Goal: Transaction & Acquisition: Obtain resource

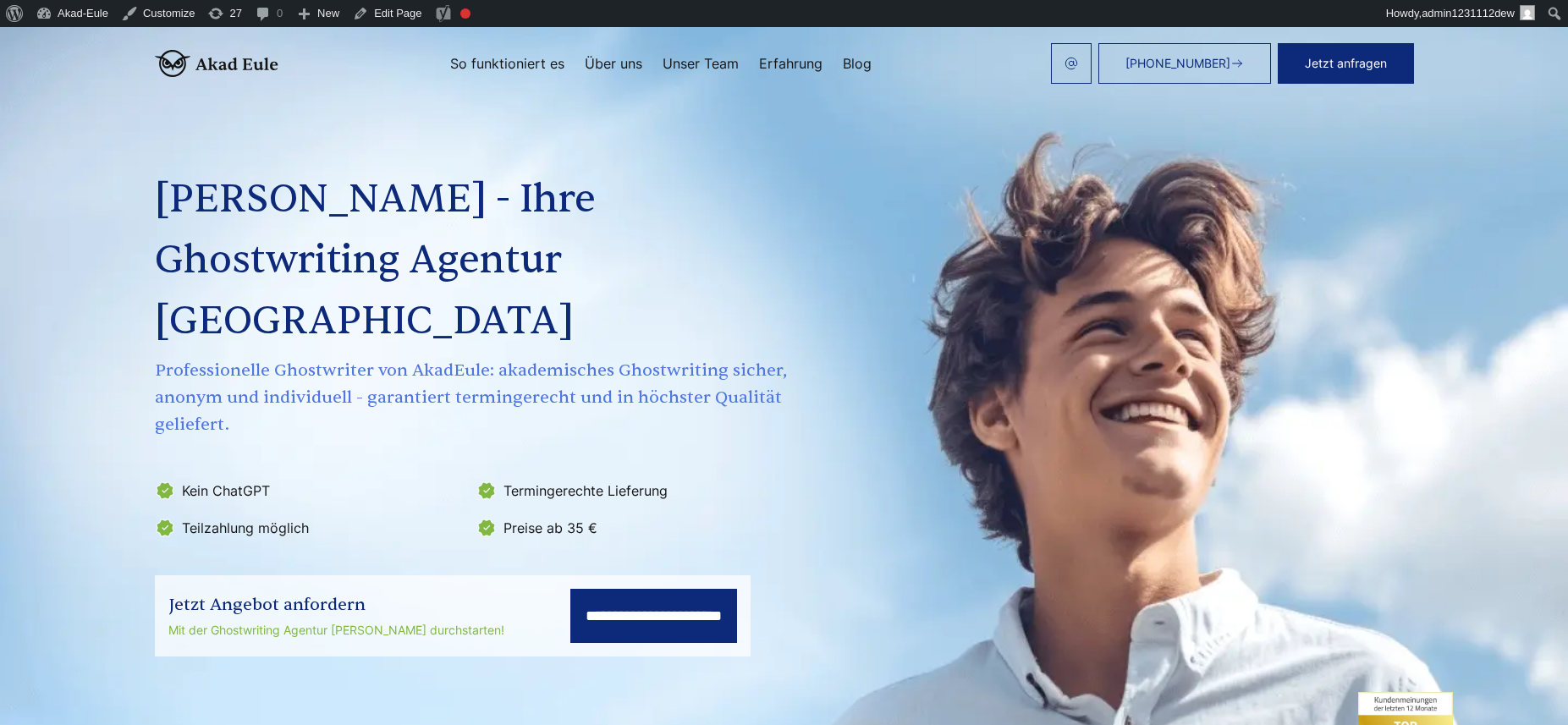
click at [405, 270] on h1 "[PERSON_NAME] - Ihre Ghostwriting Agentur [GEOGRAPHIC_DATA]" at bounding box center [472, 260] width 636 height 182
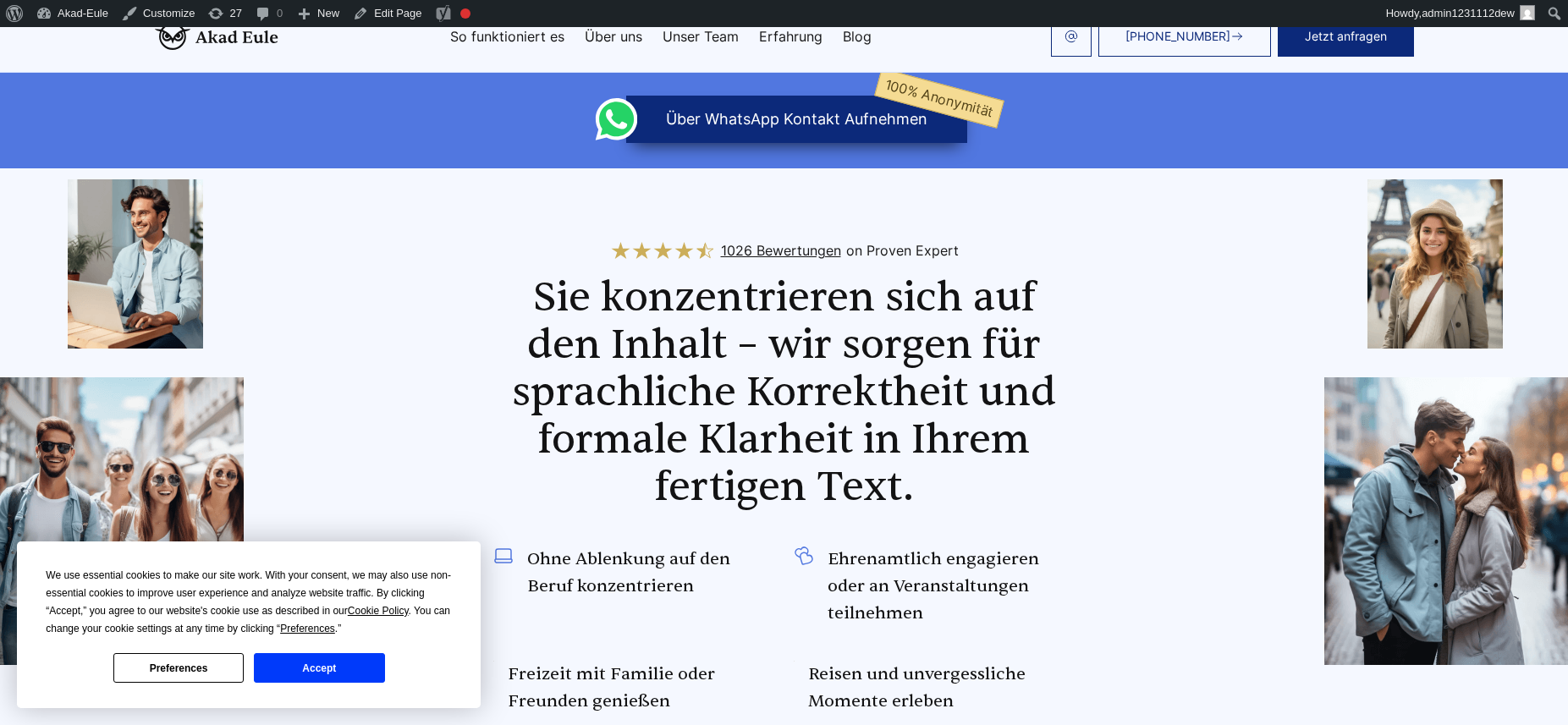
scroll to position [812, 0]
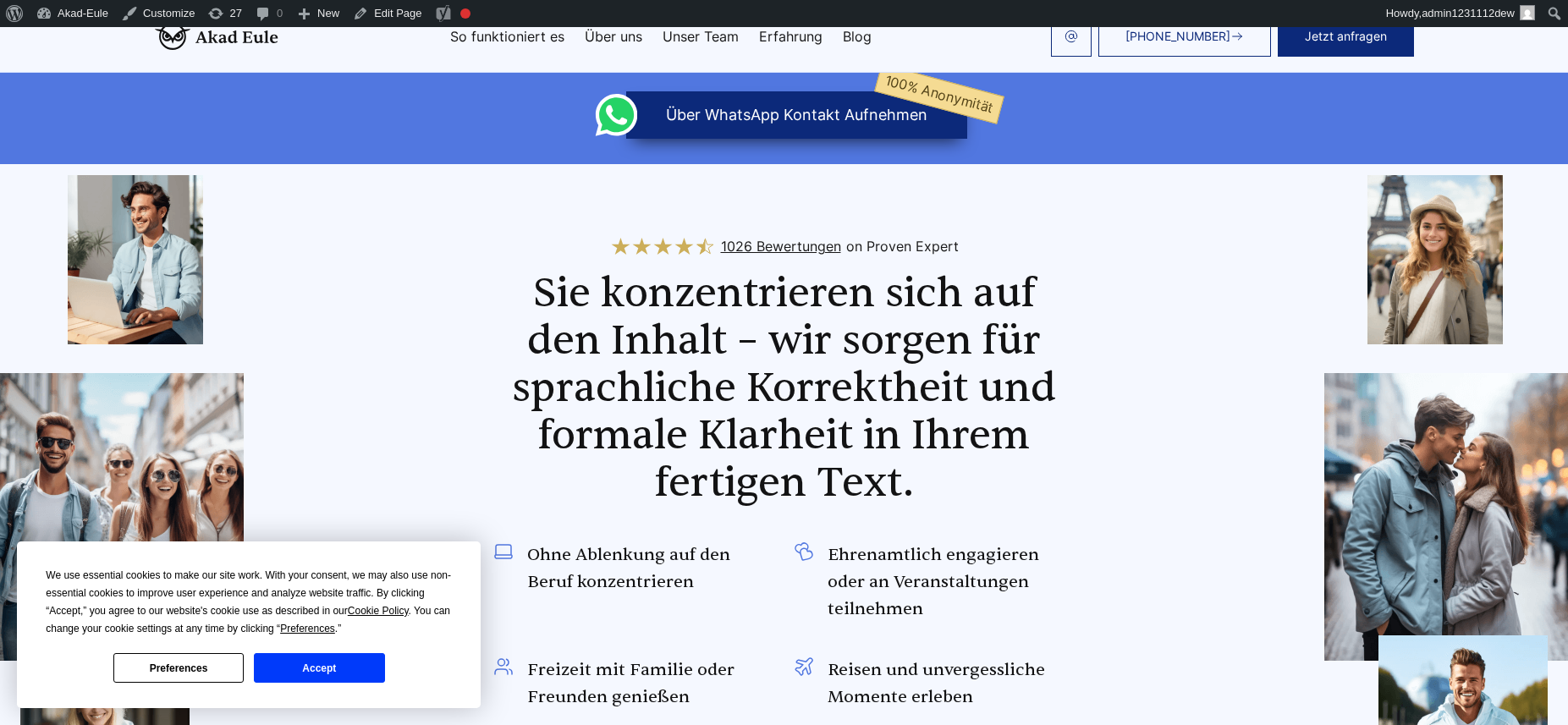
click at [349, 664] on button "Accept" at bounding box center [318, 668] width 130 height 30
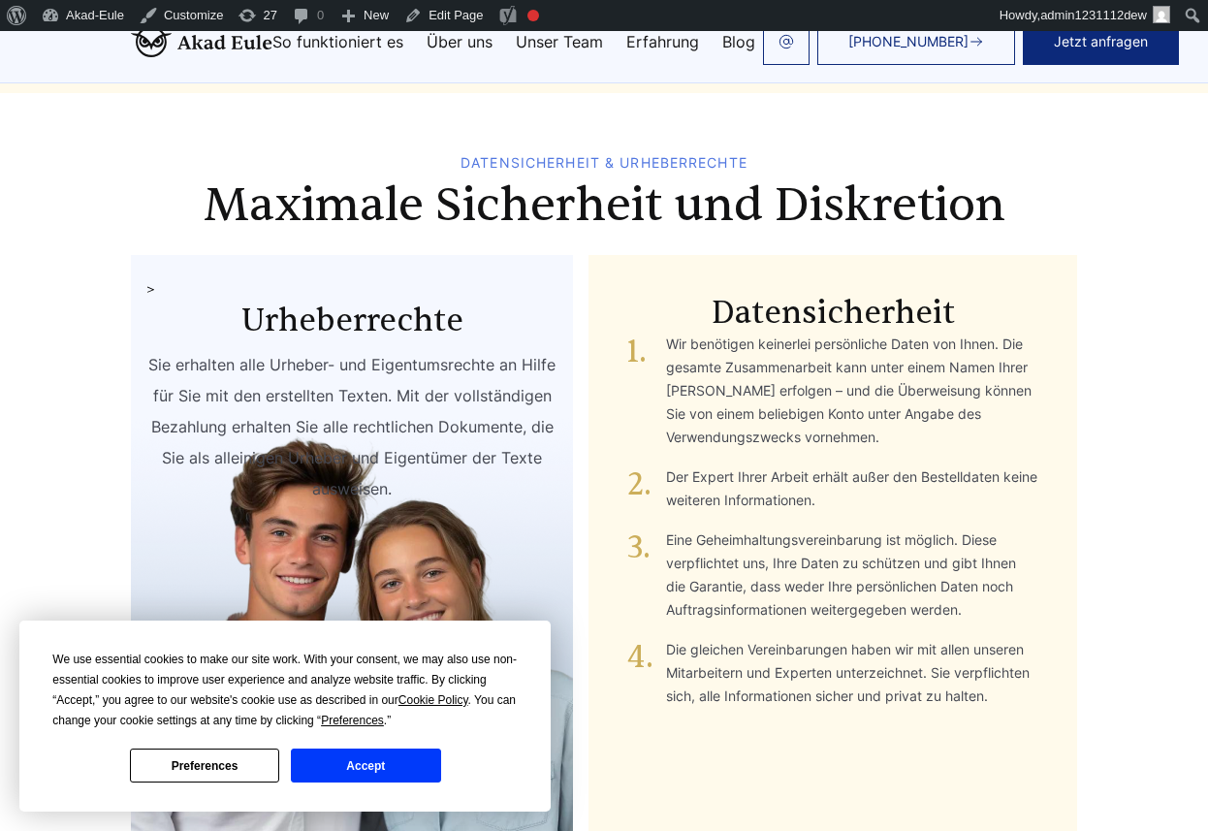
scroll to position [9541, 0]
click at [683, 466] on li "Der Expert Ihrer Arbeit erhält außer den Bestelldaten keine weiteren Informatio…" at bounding box center [832, 489] width 411 height 47
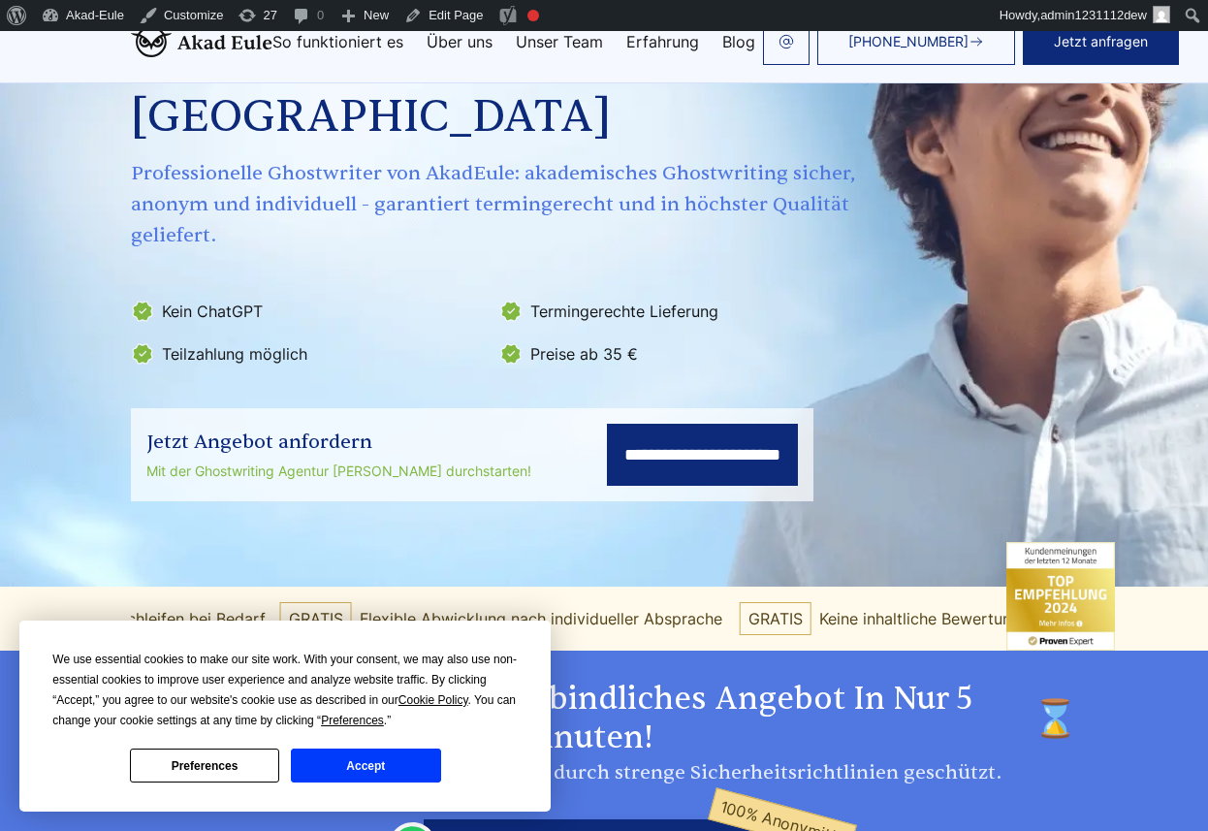
scroll to position [252, 0]
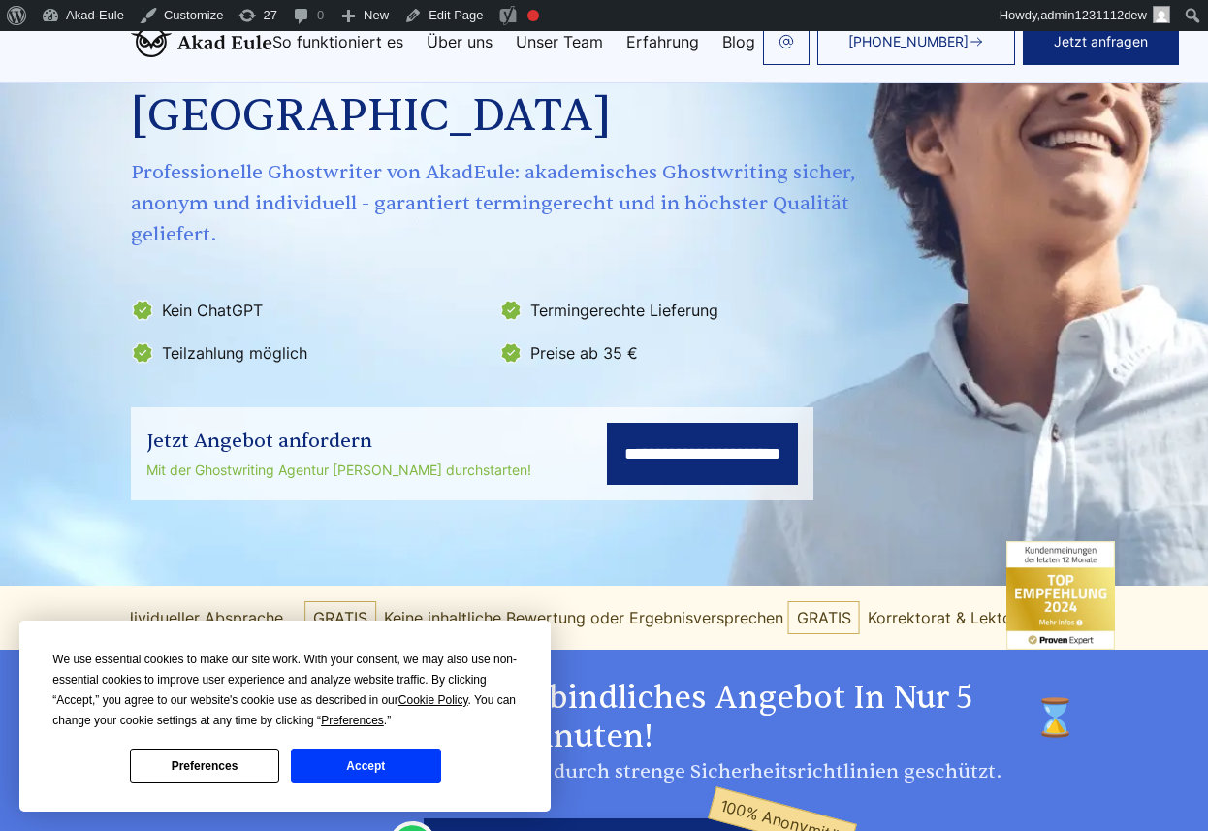
click at [183, 416] on div "**********" at bounding box center [472, 453] width 683 height 93
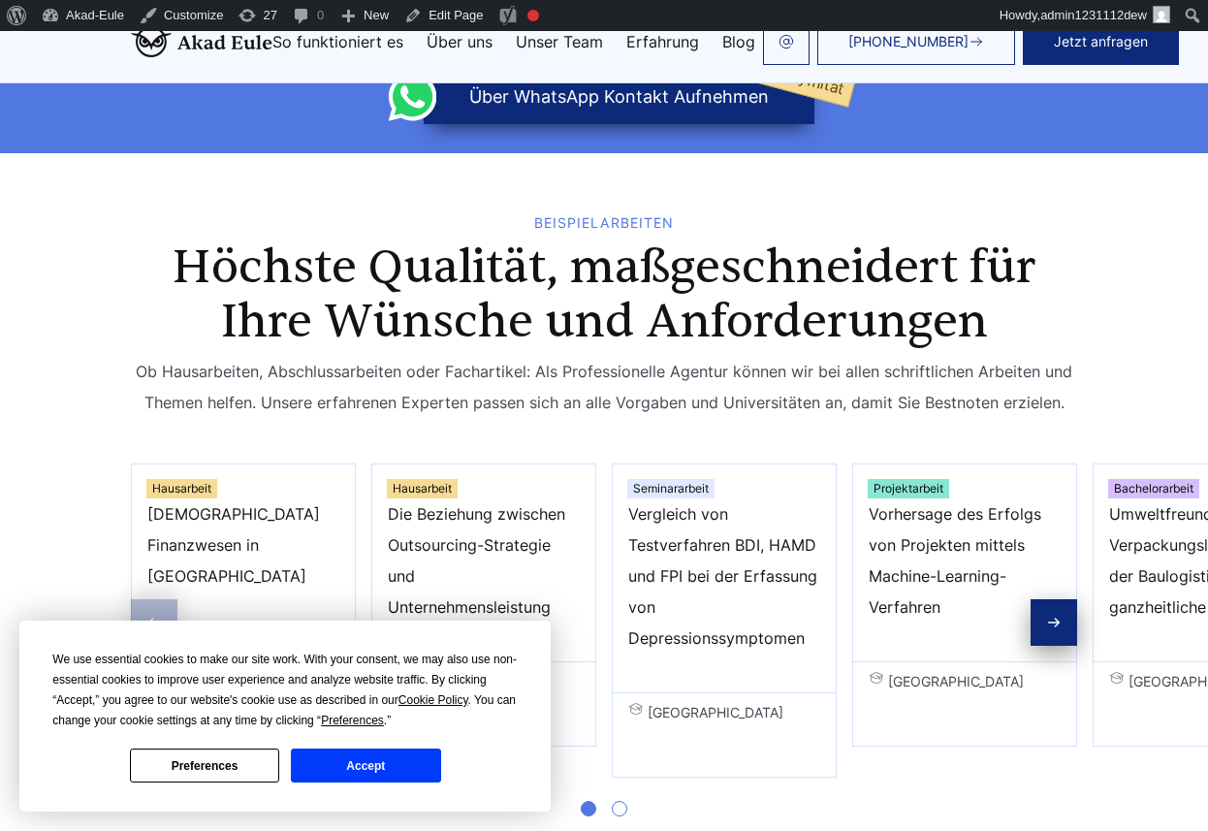
scroll to position [950, 0]
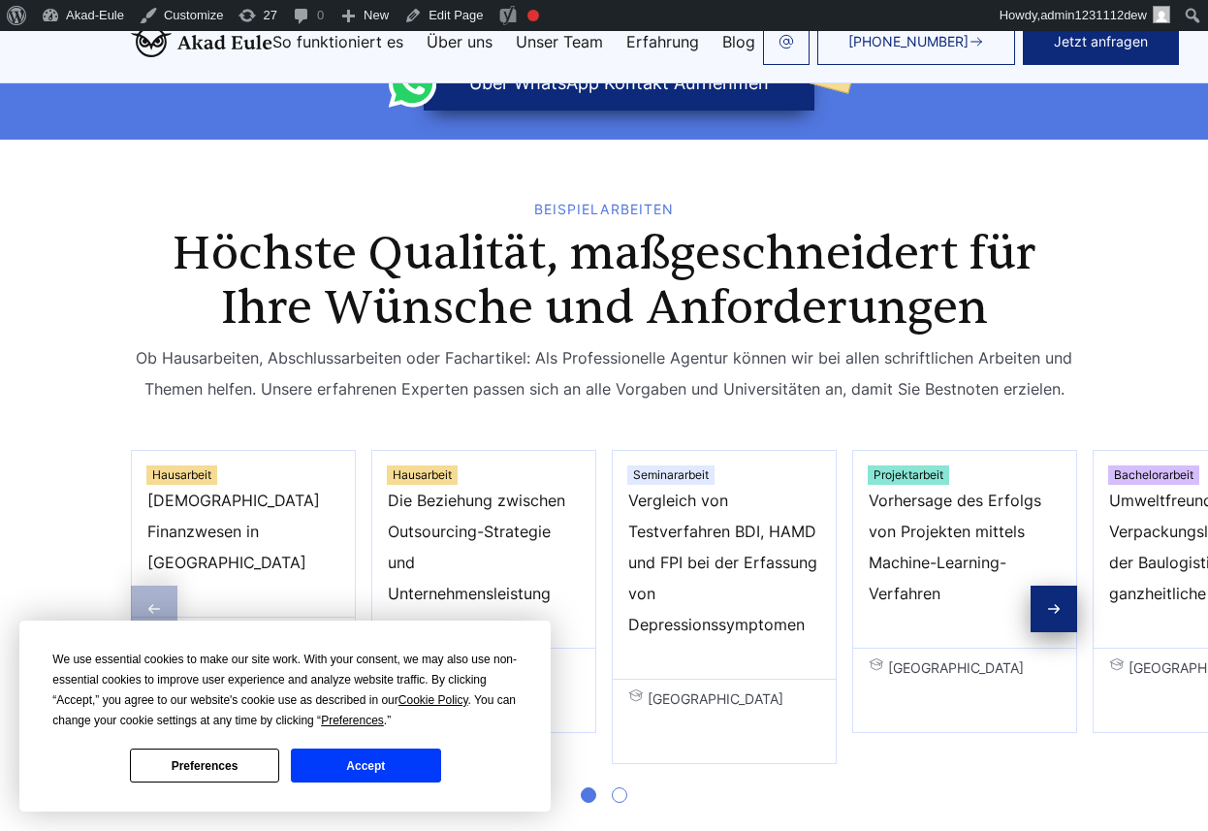
click at [387, 774] on button "Accept" at bounding box center [365, 766] width 149 height 34
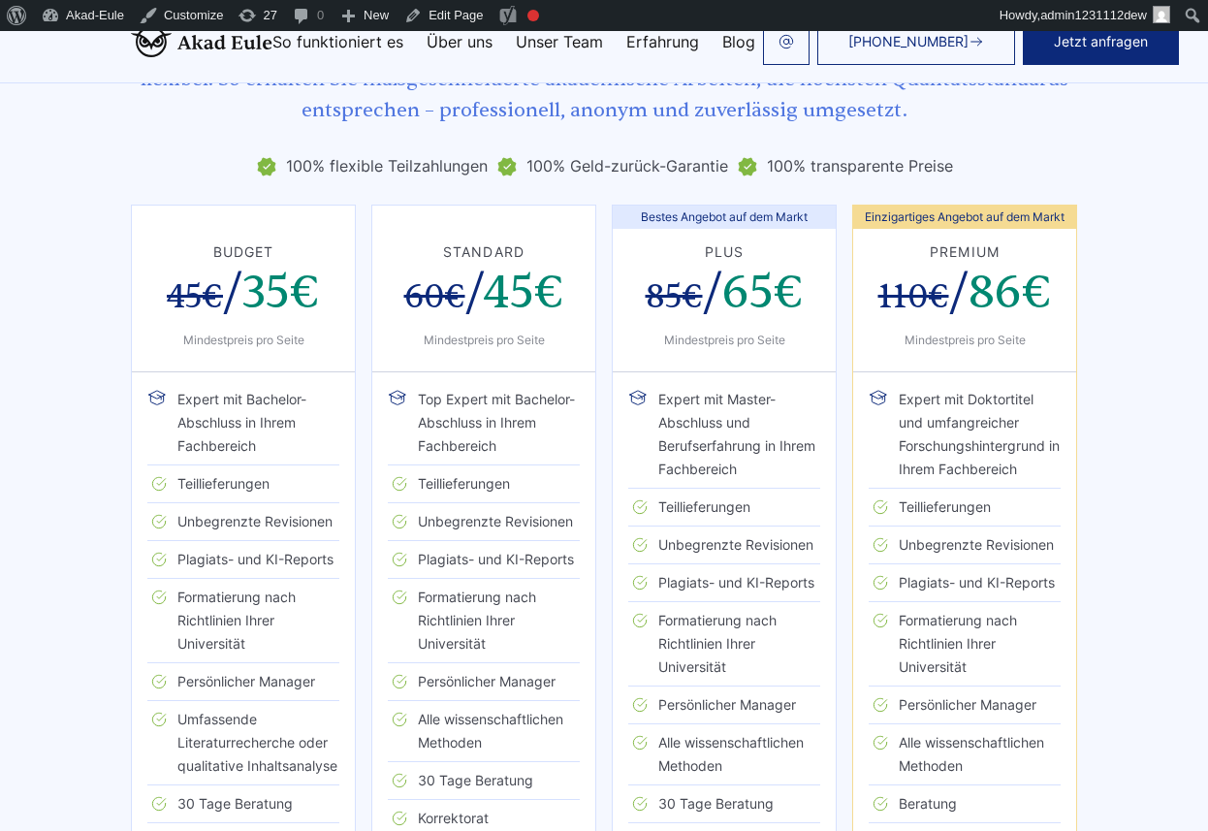
scroll to position [3627, 0]
